Goal: Task Accomplishment & Management: Manage account settings

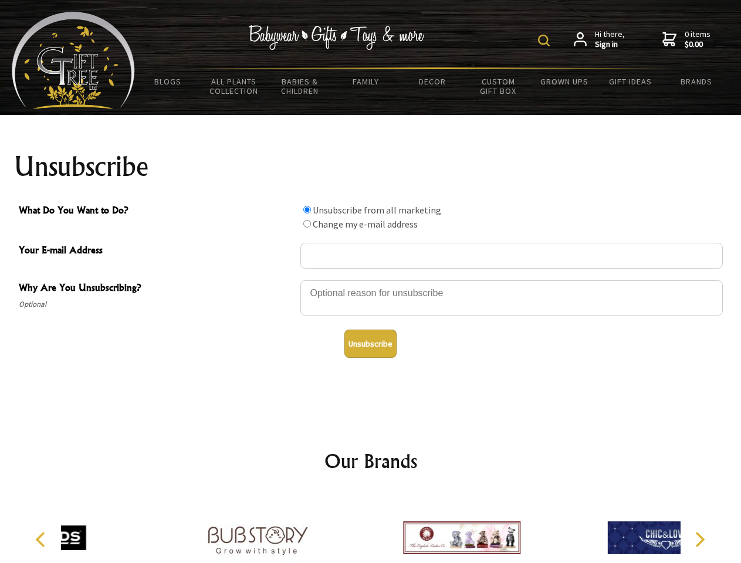
click at [545, 40] on img at bounding box center [544, 41] width 12 height 12
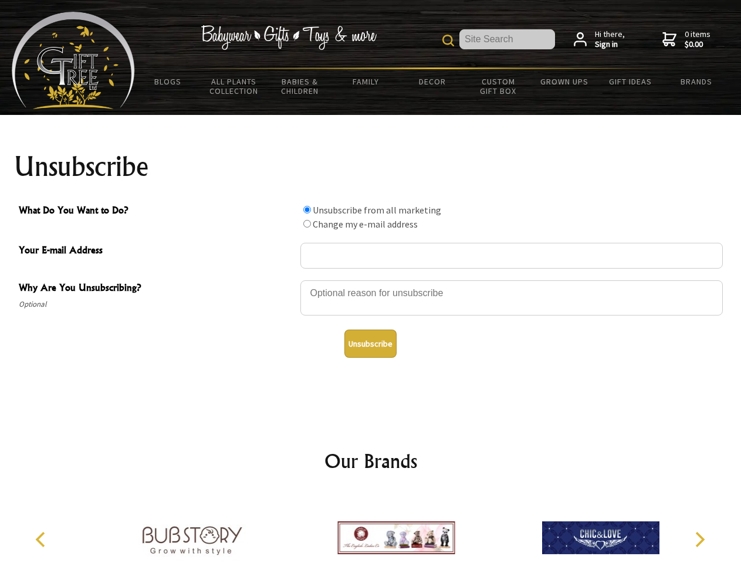
click at [371, 280] on div at bounding box center [511, 299] width 422 height 41
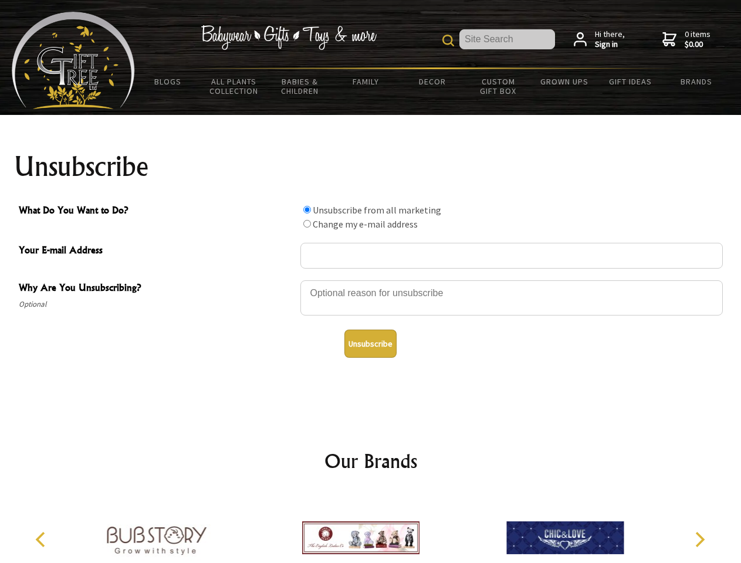
click at [307, 209] on input "What Do You Want to Do?" at bounding box center [307, 210] width 8 height 8
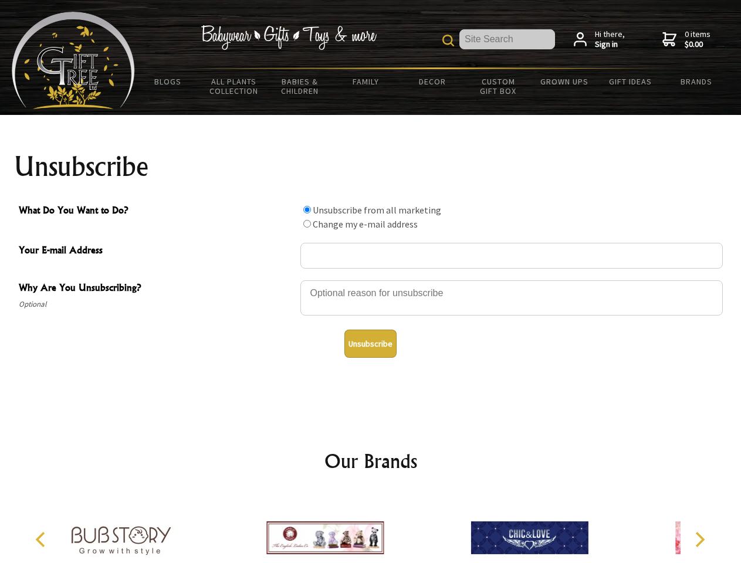
click at [307, 223] on input "What Do You Want to Do?" at bounding box center [307, 224] width 8 height 8
radio input "true"
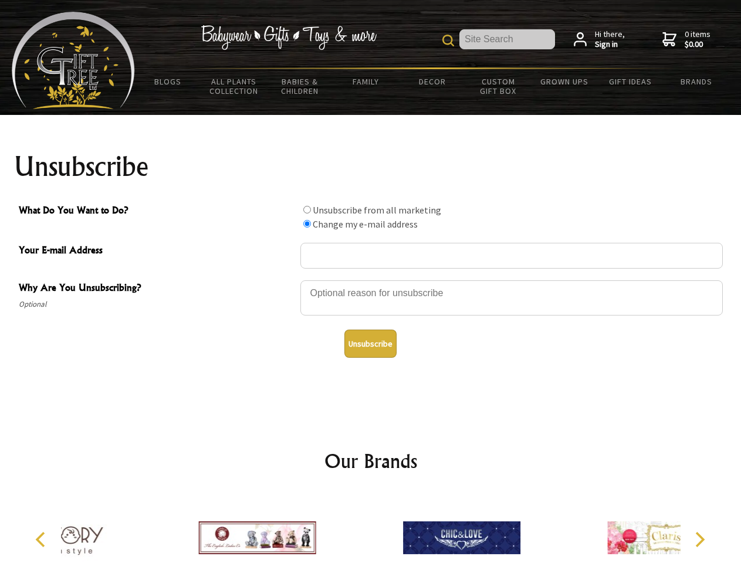
click at [370, 344] on button "Unsubscribe" at bounding box center [370, 344] width 52 height 28
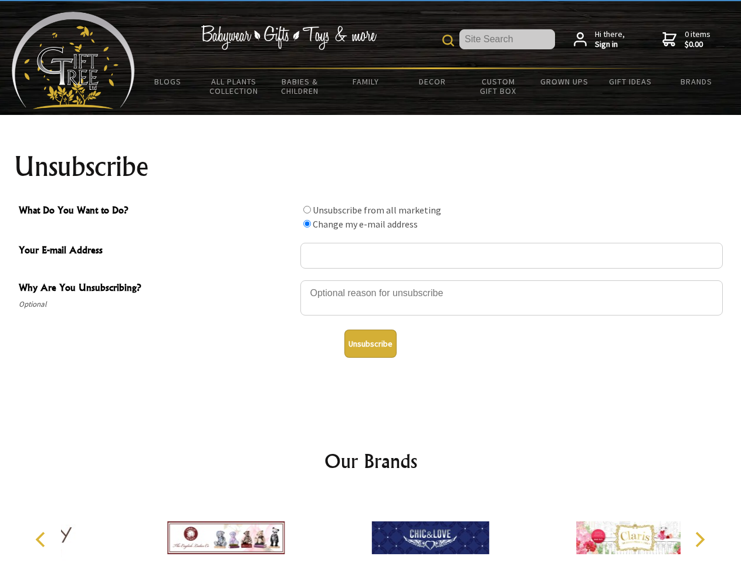
click at [372, 528] on img at bounding box center [430, 538] width 117 height 88
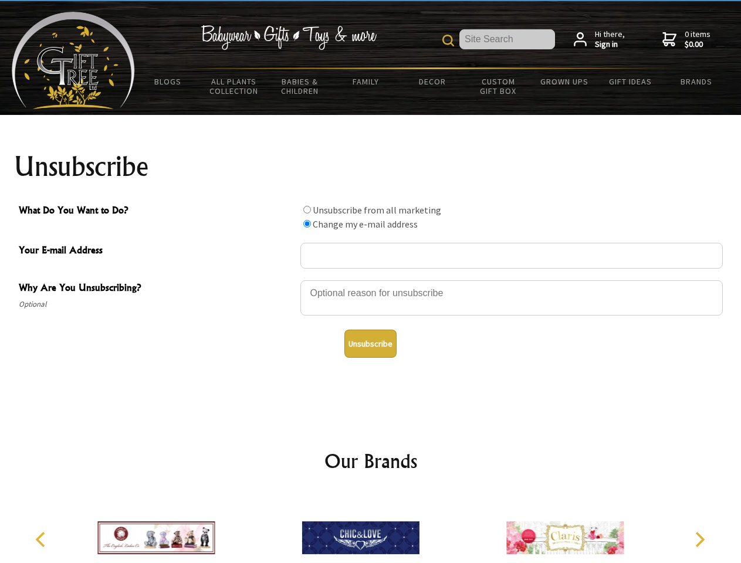
click at [42, 539] on icon "Previous" at bounding box center [41, 539] width 15 height 15
click at [699, 539] on icon "Next" at bounding box center [698, 539] width 15 height 15
